Goal: Transaction & Acquisition: Download file/media

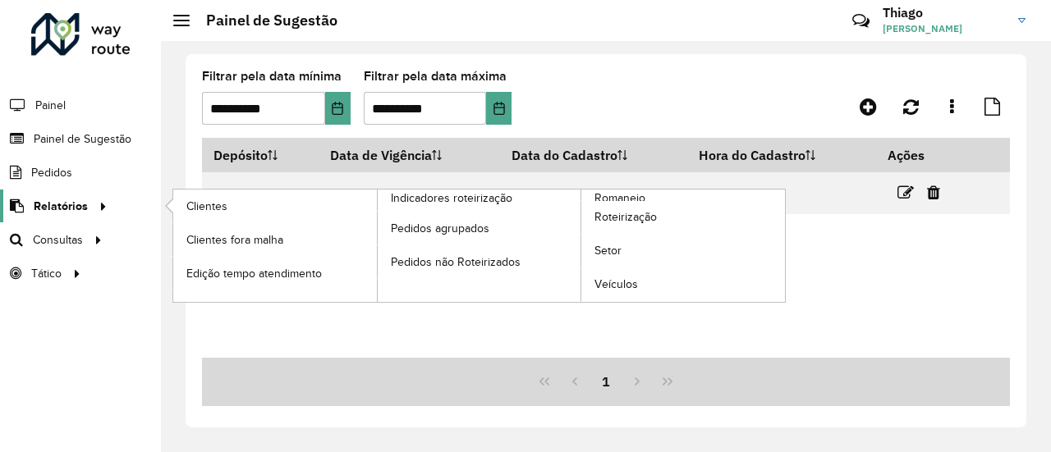
click at [82, 204] on span "Relatórios" at bounding box center [61, 206] width 54 height 17
click at [220, 203] on span "Clientes" at bounding box center [208, 206] width 44 height 17
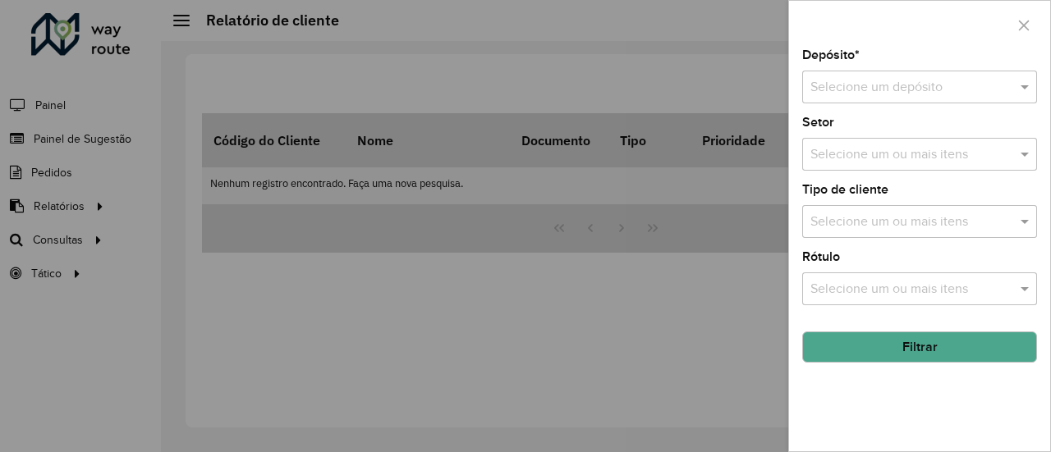
click at [938, 88] on input "text" at bounding box center [903, 88] width 186 height 20
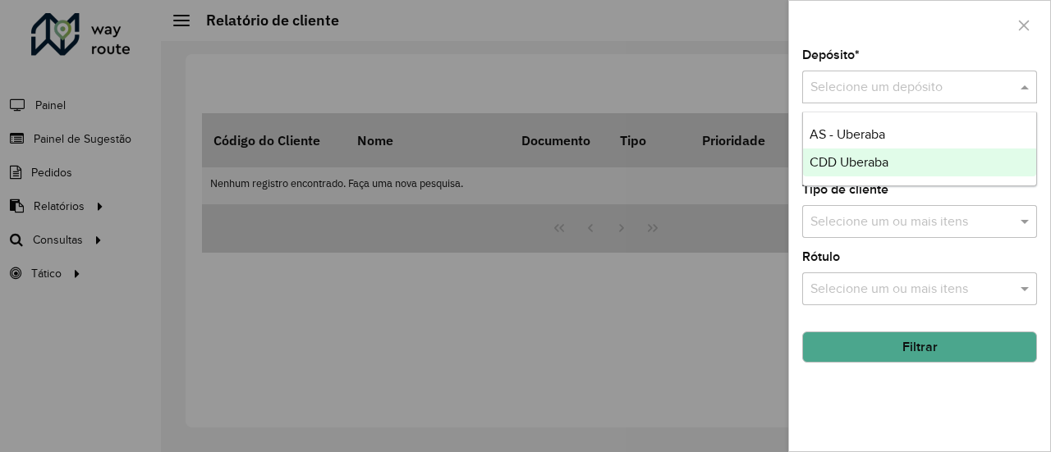
click at [859, 169] on div "CDD Uberaba" at bounding box center [920, 163] width 234 height 28
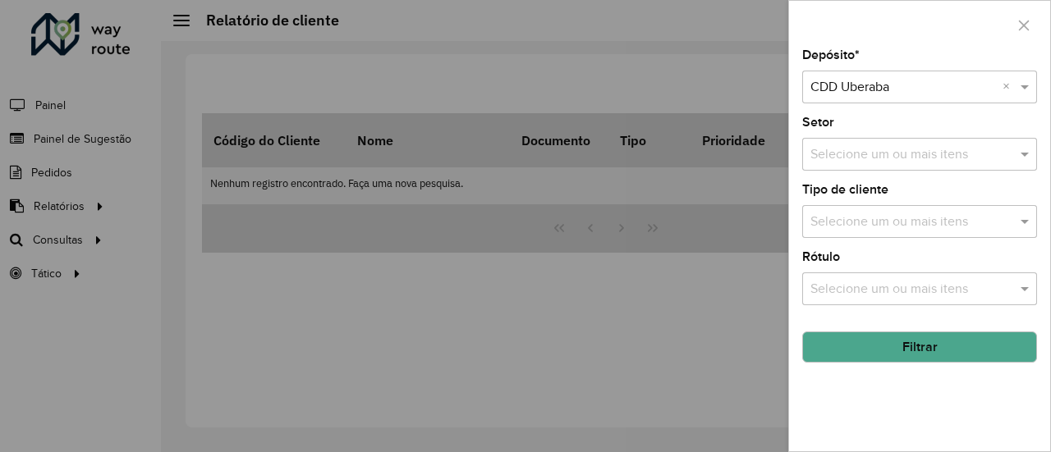
click at [921, 349] on button "Filtrar" at bounding box center [919, 347] width 235 height 31
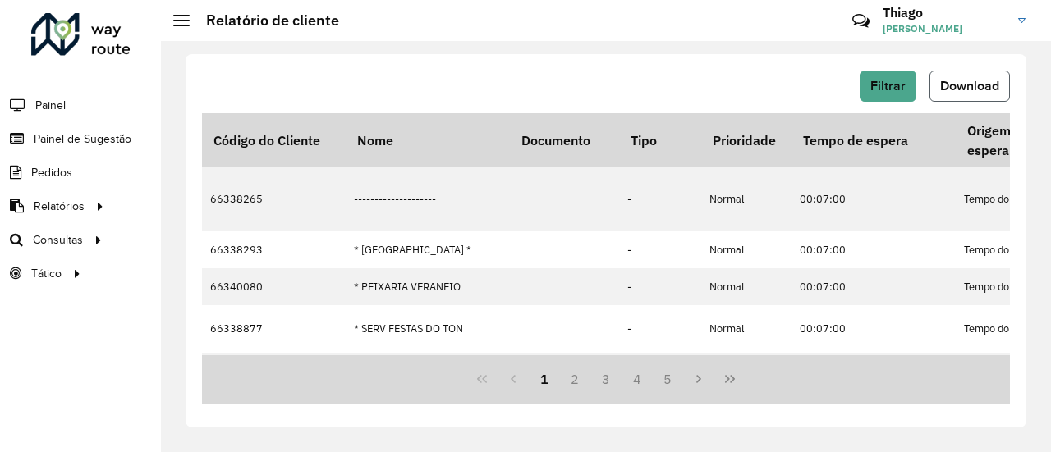
click at [967, 83] on span "Download" at bounding box center [969, 86] width 59 height 14
